Goal: Book appointment/travel/reservation

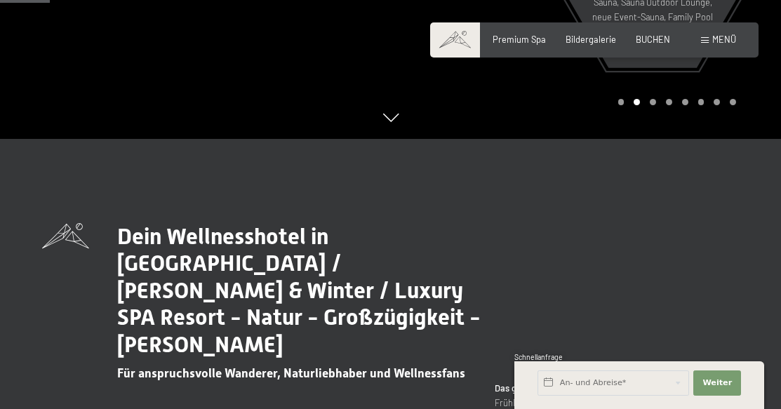
scroll to position [359, 0]
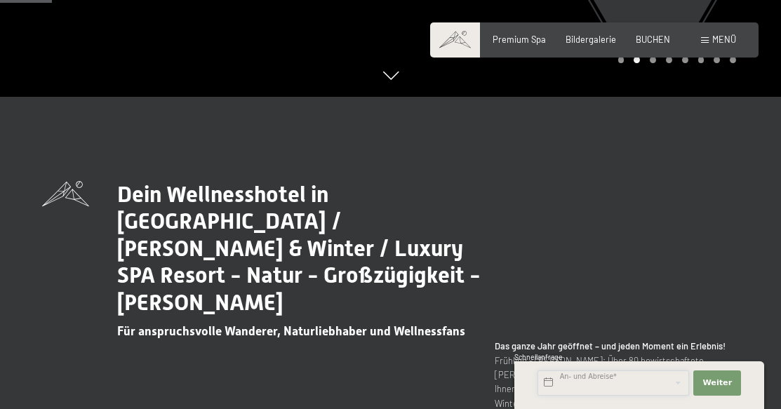
click at [567, 385] on input "text" at bounding box center [614, 383] width 152 height 25
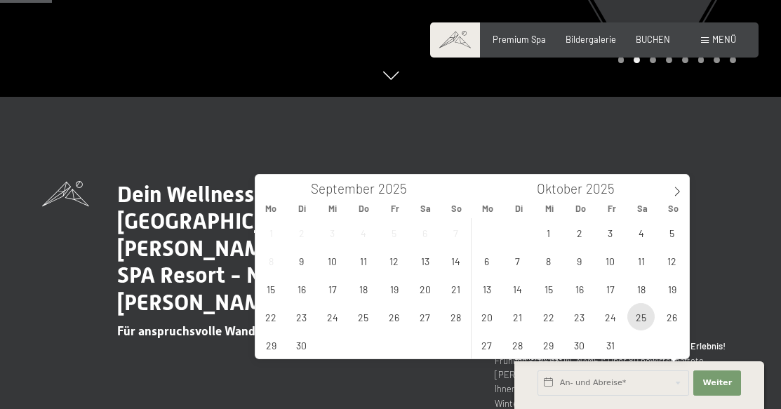
click at [642, 321] on span "25" at bounding box center [641, 316] width 27 height 27
type input "[DATE]"
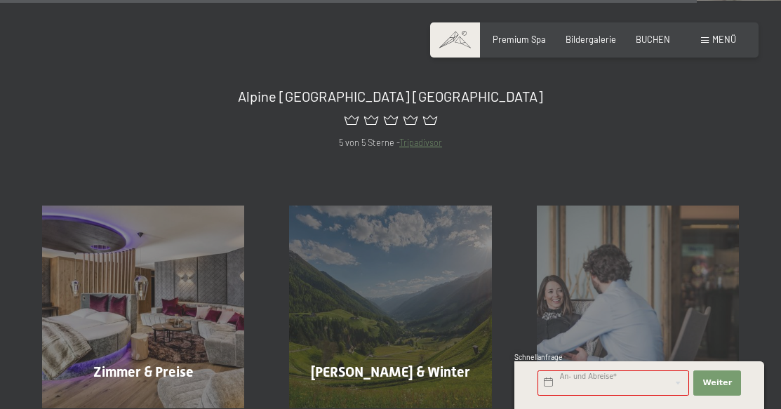
scroll to position [4470, 0]
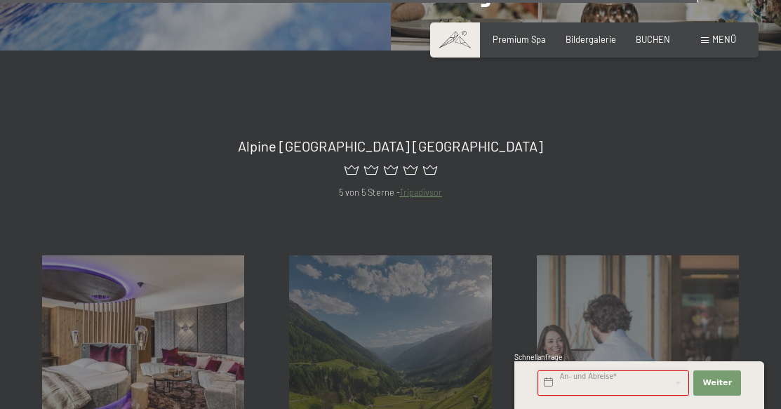
click at [543, 381] on input "text" at bounding box center [614, 383] width 152 height 25
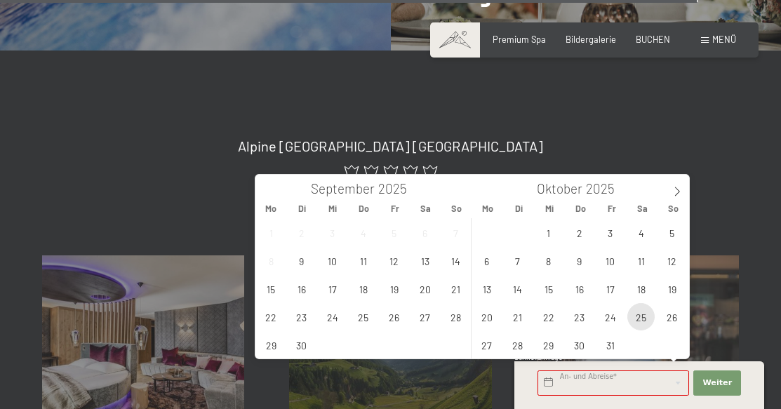
click at [642, 322] on span "25" at bounding box center [641, 316] width 27 height 27
click at [630, 389] on input "[DATE]" at bounding box center [614, 383] width 152 height 25
click at [496, 351] on span "27" at bounding box center [486, 344] width 27 height 27
type input "[DATE] - [DATE]"
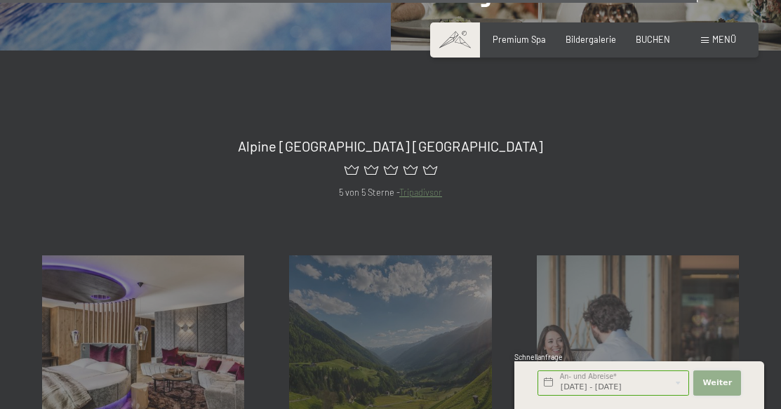
scroll to position [0, 0]
click at [729, 376] on button "Weiter Adressfelder ausblenden" at bounding box center [718, 383] width 48 height 25
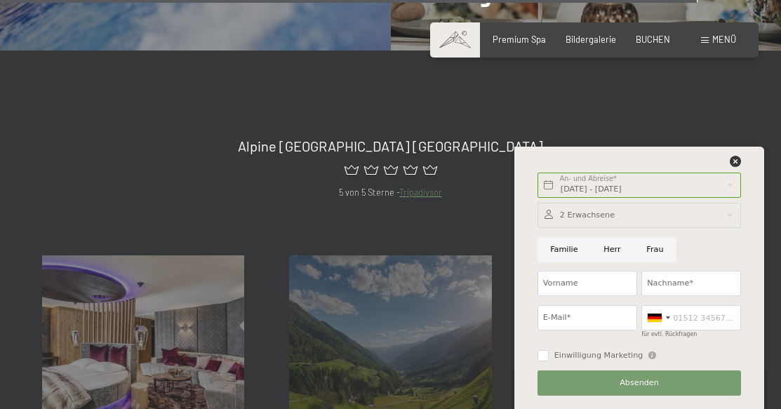
click at [648, 249] on input "Frau" at bounding box center [655, 249] width 43 height 25
radio input "true"
click at [576, 281] on input "Vorname" at bounding box center [588, 283] width 100 height 25
type input "[PERSON_NAME]"
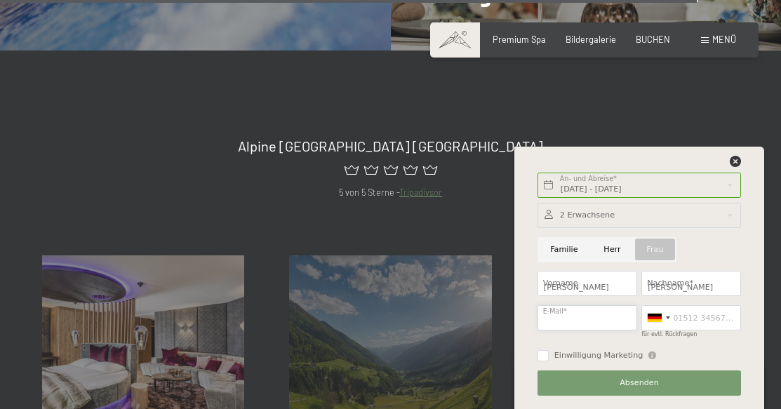
type input "[EMAIL_ADDRESS][DOMAIN_NAME]"
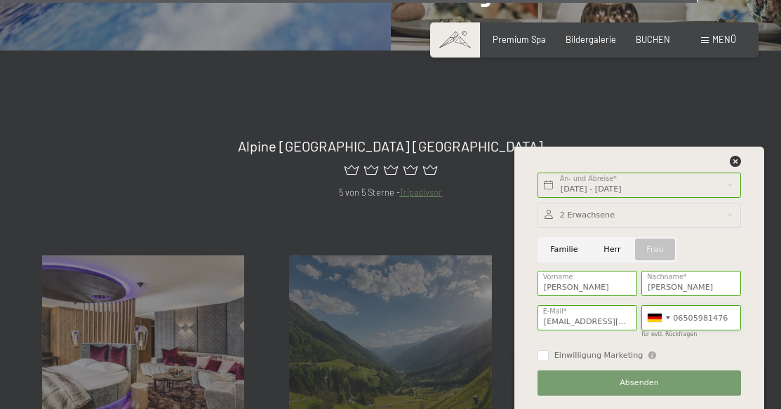
click at [725, 317] on input "06505981476" at bounding box center [692, 317] width 100 height 25
type input "0"
click at [666, 318] on div at bounding box center [658, 318] width 32 height 24
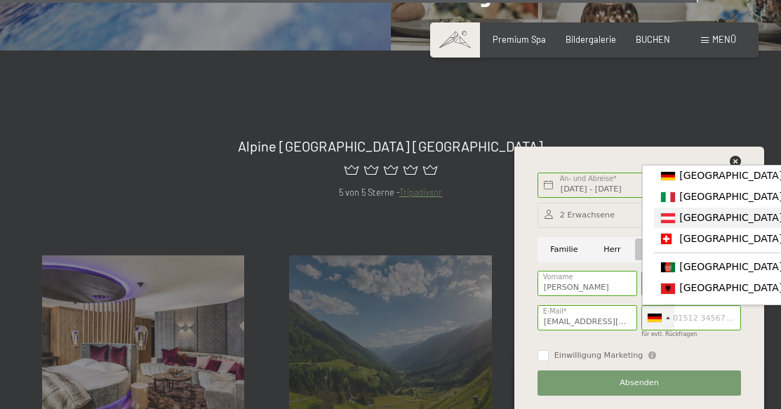
click at [671, 223] on div "List of countries" at bounding box center [668, 218] width 14 height 10
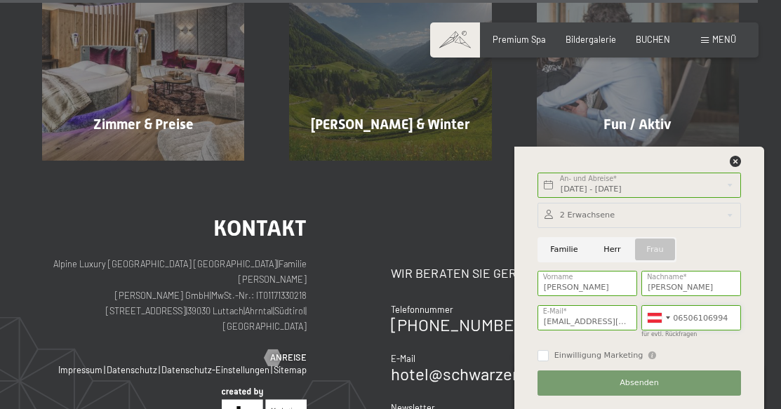
scroll to position [4906, 0]
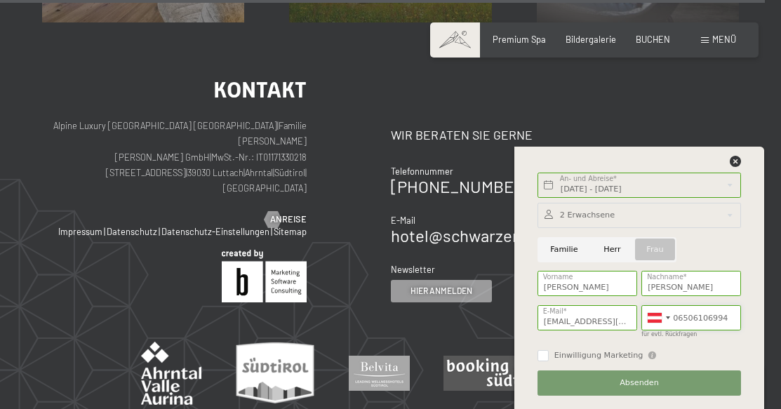
type input "06506106994"
click at [732, 216] on div at bounding box center [640, 215] width 204 height 25
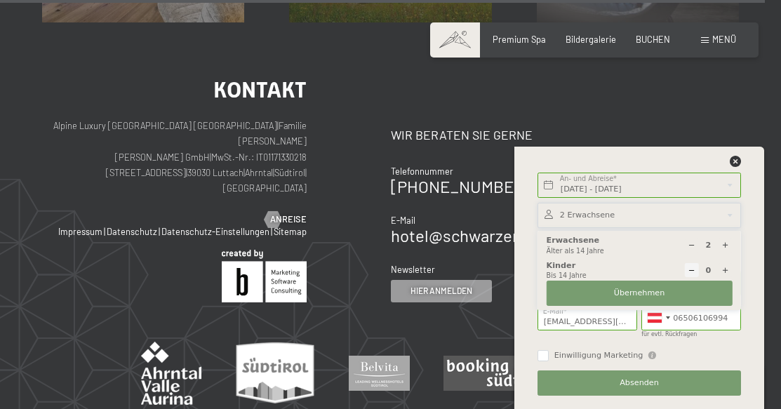
click at [774, 218] on div "Kontakt Alpine Luxury SPA Resort SCHWARZENSTEIN | Familie [PERSON_NAME] [PERSON…" at bounding box center [390, 255] width 781 height 467
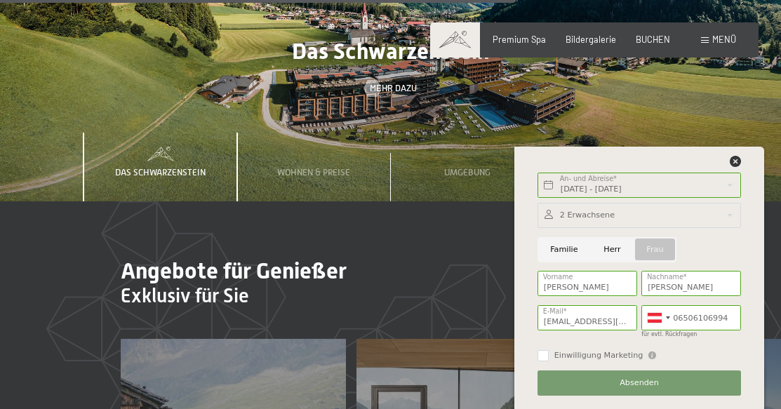
scroll to position [3251, 0]
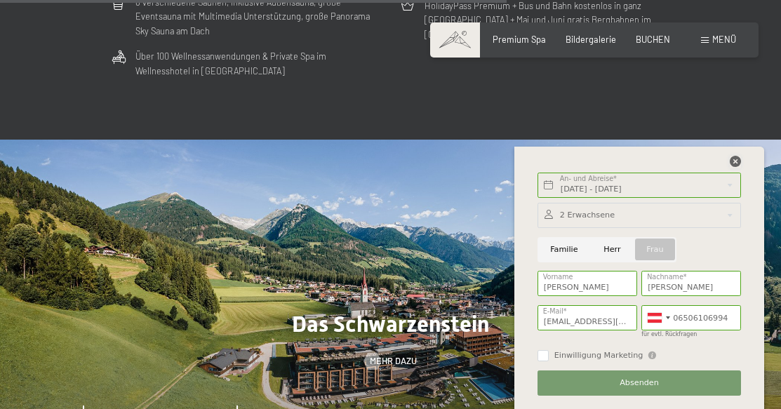
click at [736, 159] on icon at bounding box center [735, 161] width 11 height 11
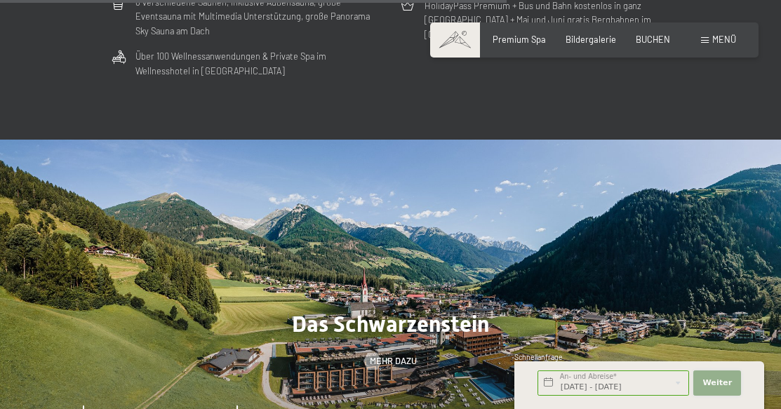
click at [718, 379] on span "Weiter" at bounding box center [717, 383] width 29 height 11
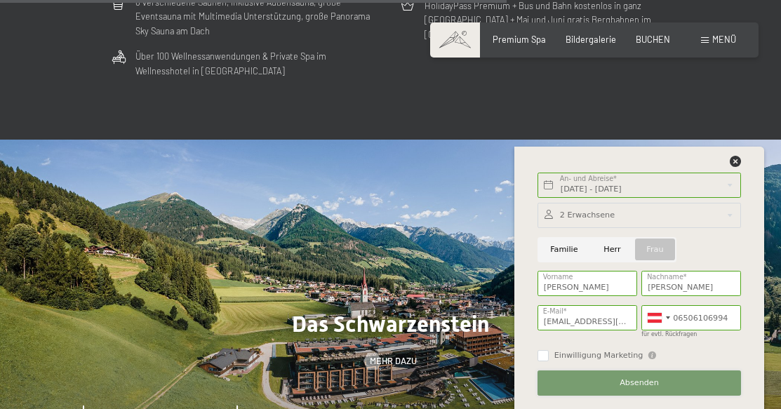
click at [639, 382] on span "Absenden" at bounding box center [639, 383] width 39 height 11
